Goal: Check status: Check status

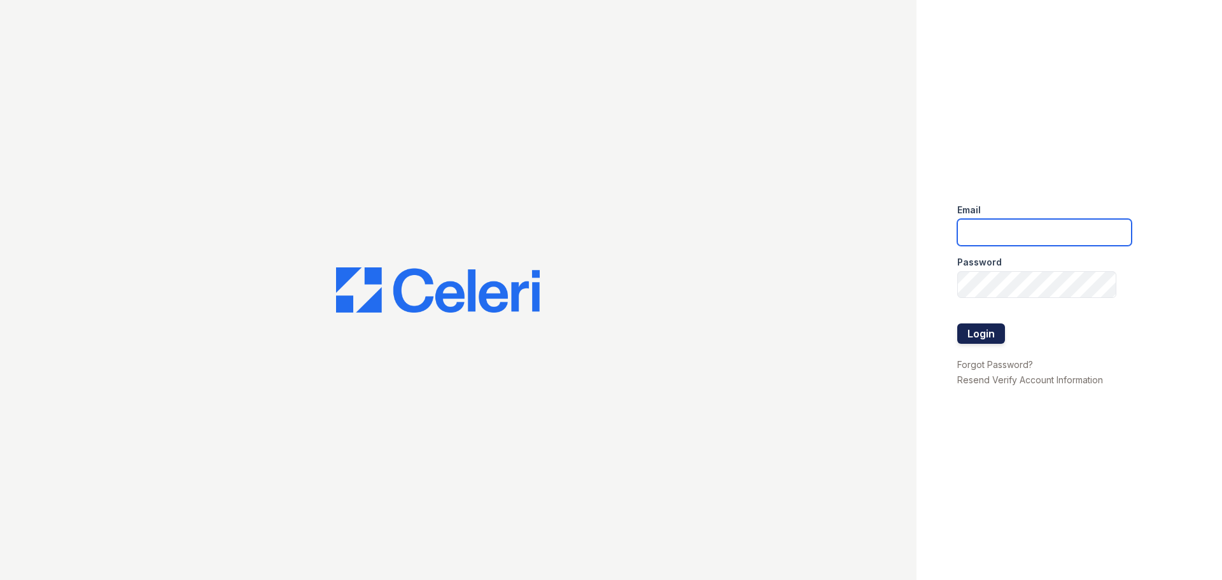
type input "arriveupperkirby@trinity-pm.com"
click at [984, 334] on button "Login" at bounding box center [981, 333] width 48 height 20
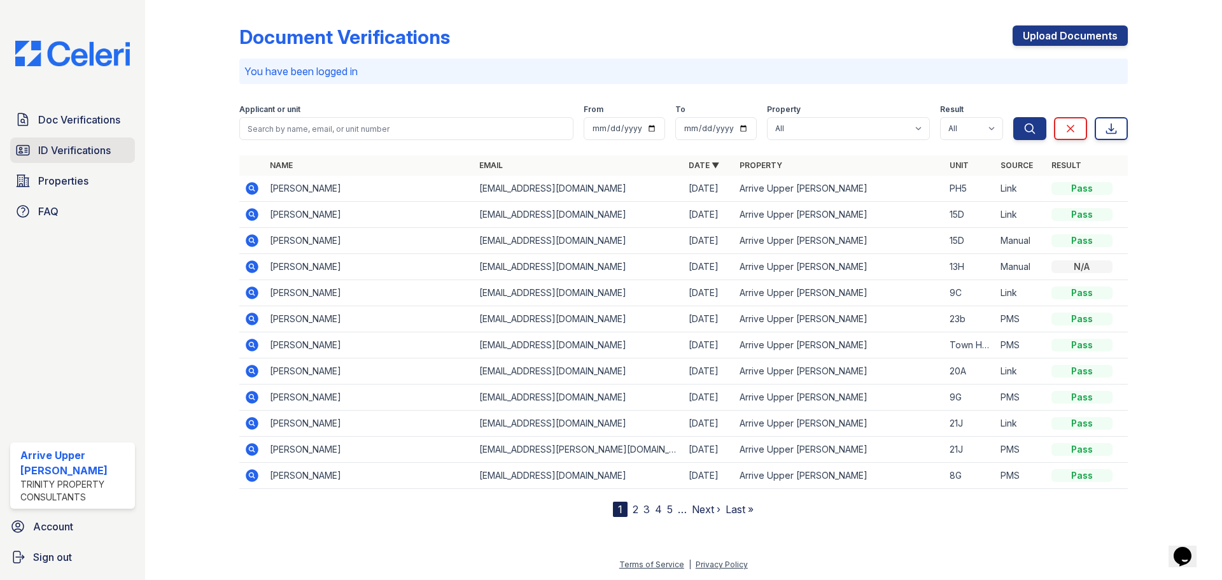
click at [97, 154] on span "ID Verifications" at bounding box center [74, 150] width 73 height 15
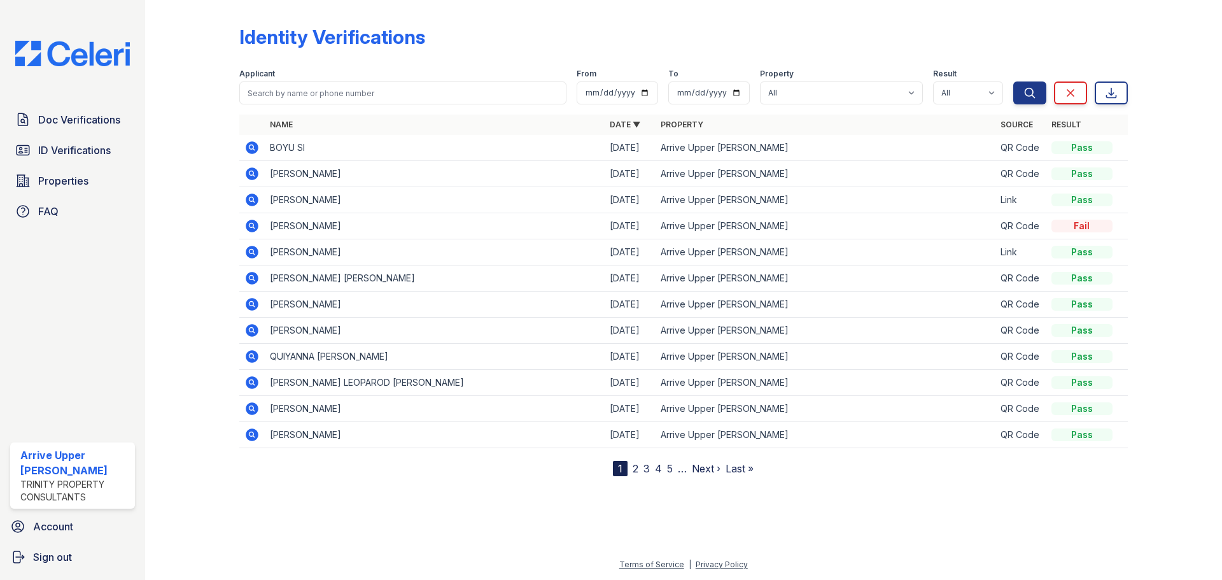
click at [252, 146] on icon at bounding box center [251, 146] width 3 height 3
